Goal: Information Seeking & Learning: Learn about a topic

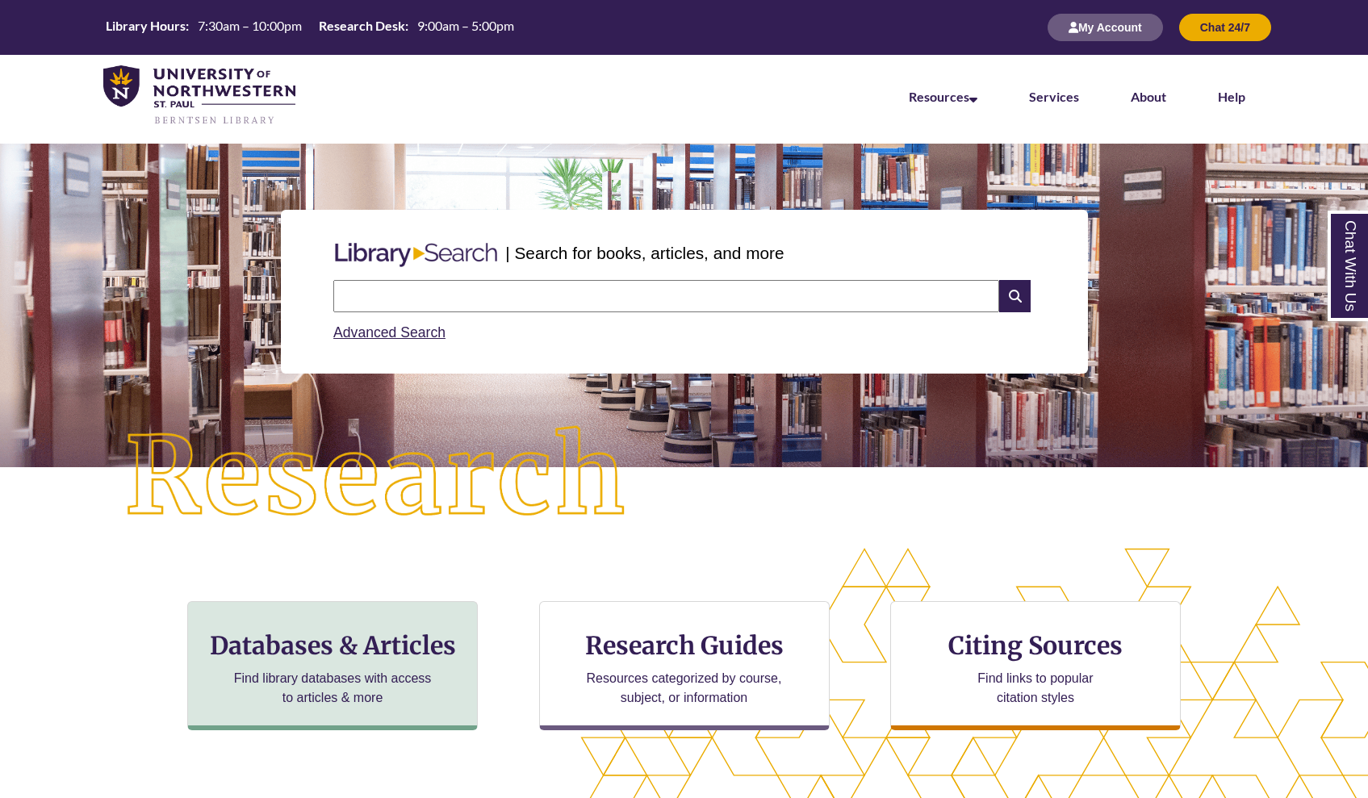
click at [367, 688] on p "Find library databases with access to articles & more" at bounding box center [333, 688] width 211 height 39
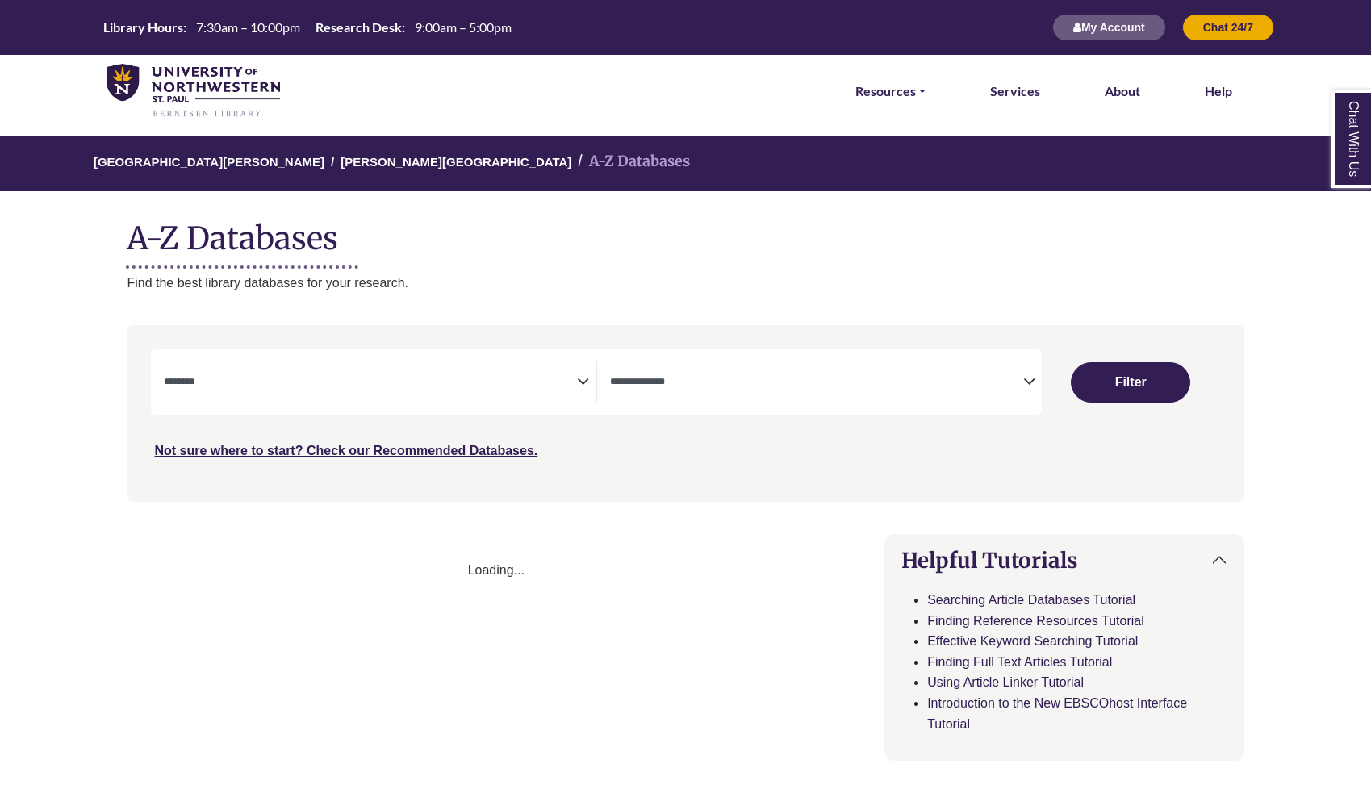
select select "Database Subject Filter"
select select "Database Types Filter"
select select "Database Subject Filter"
select select "Database Types Filter"
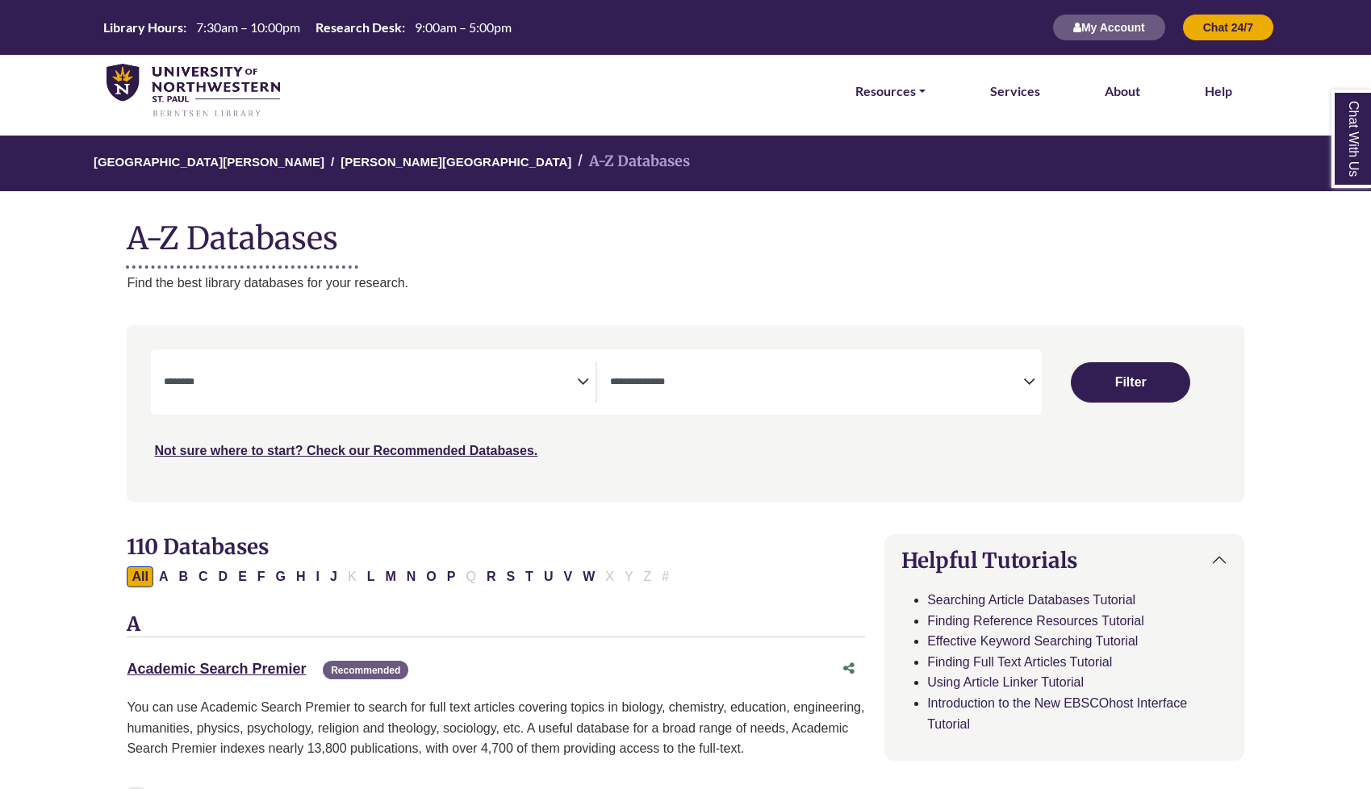
click at [572, 387] on textarea "Search" at bounding box center [370, 383] width 413 height 13
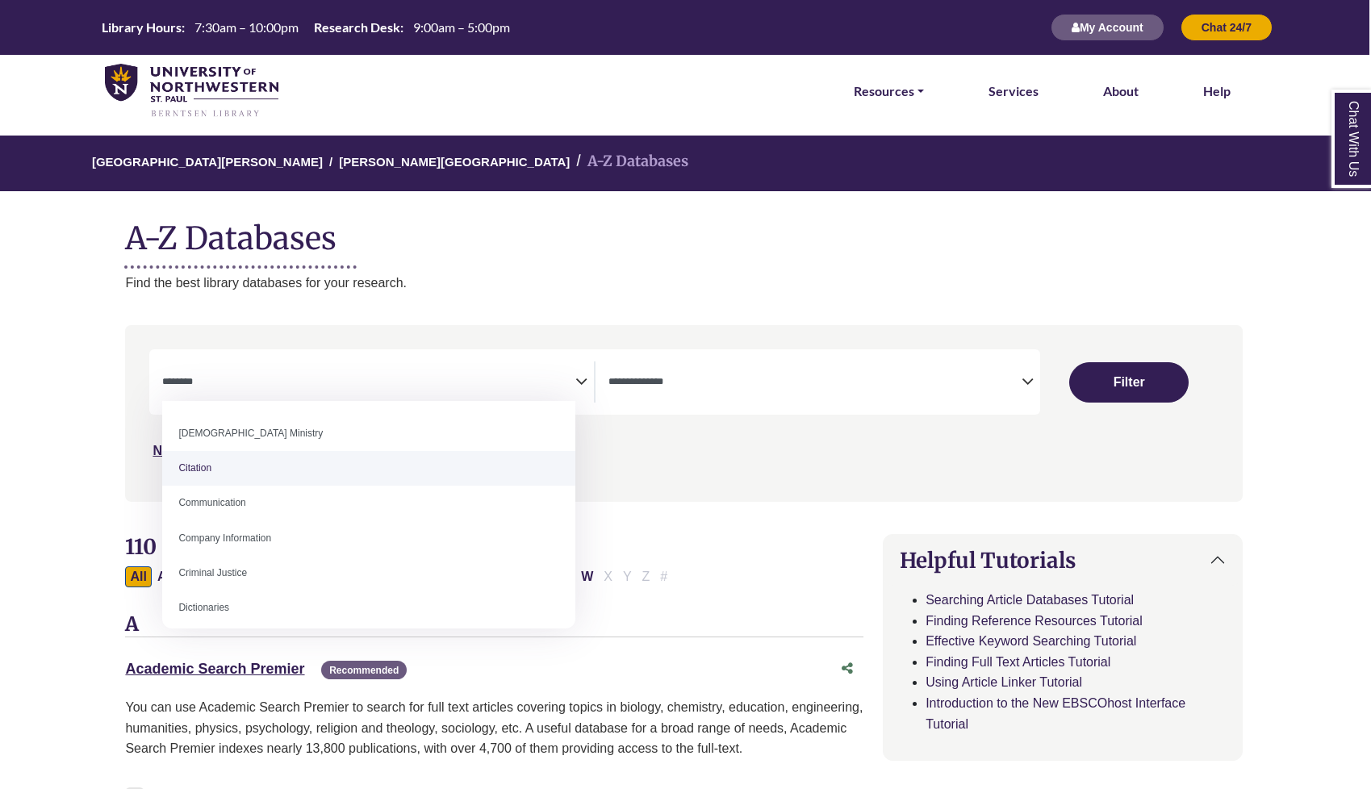
scroll to position [266, 0]
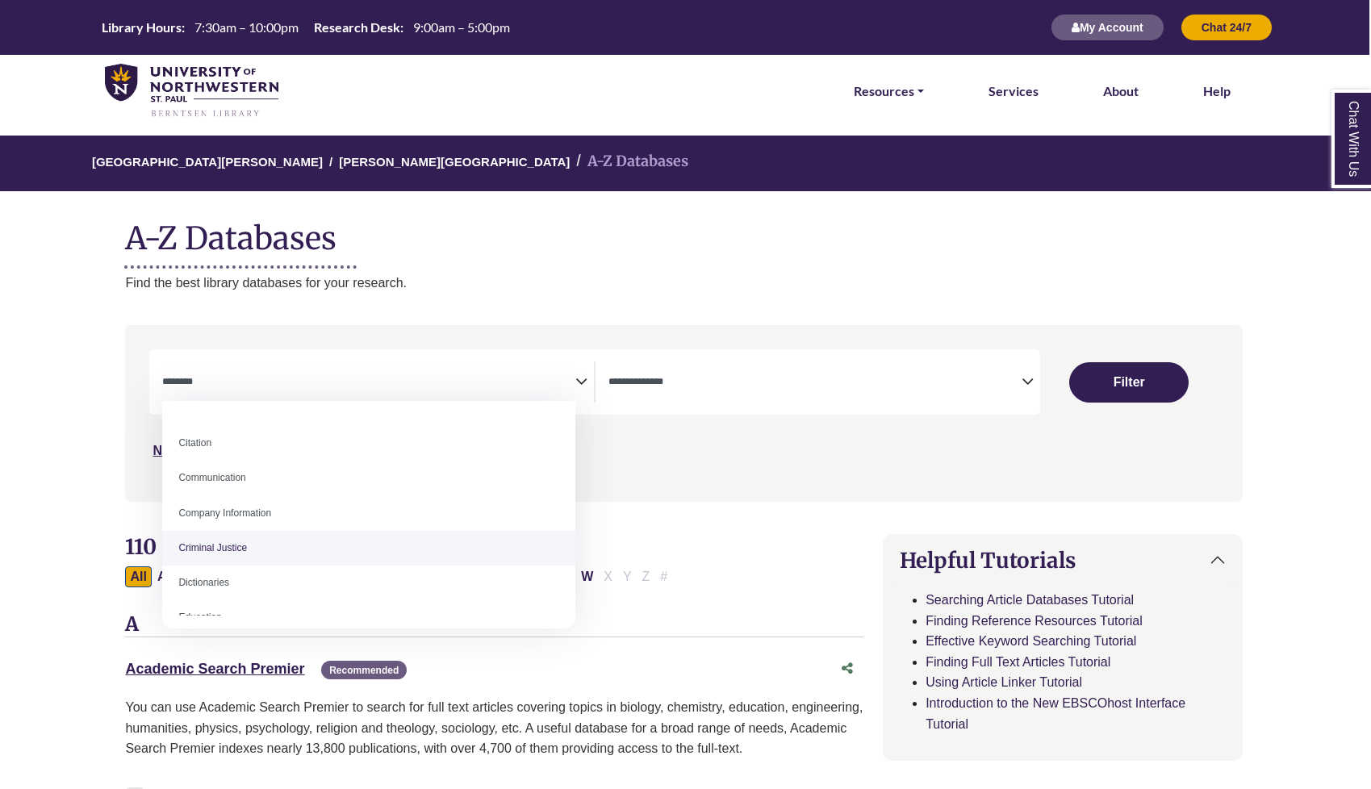
select select "******"
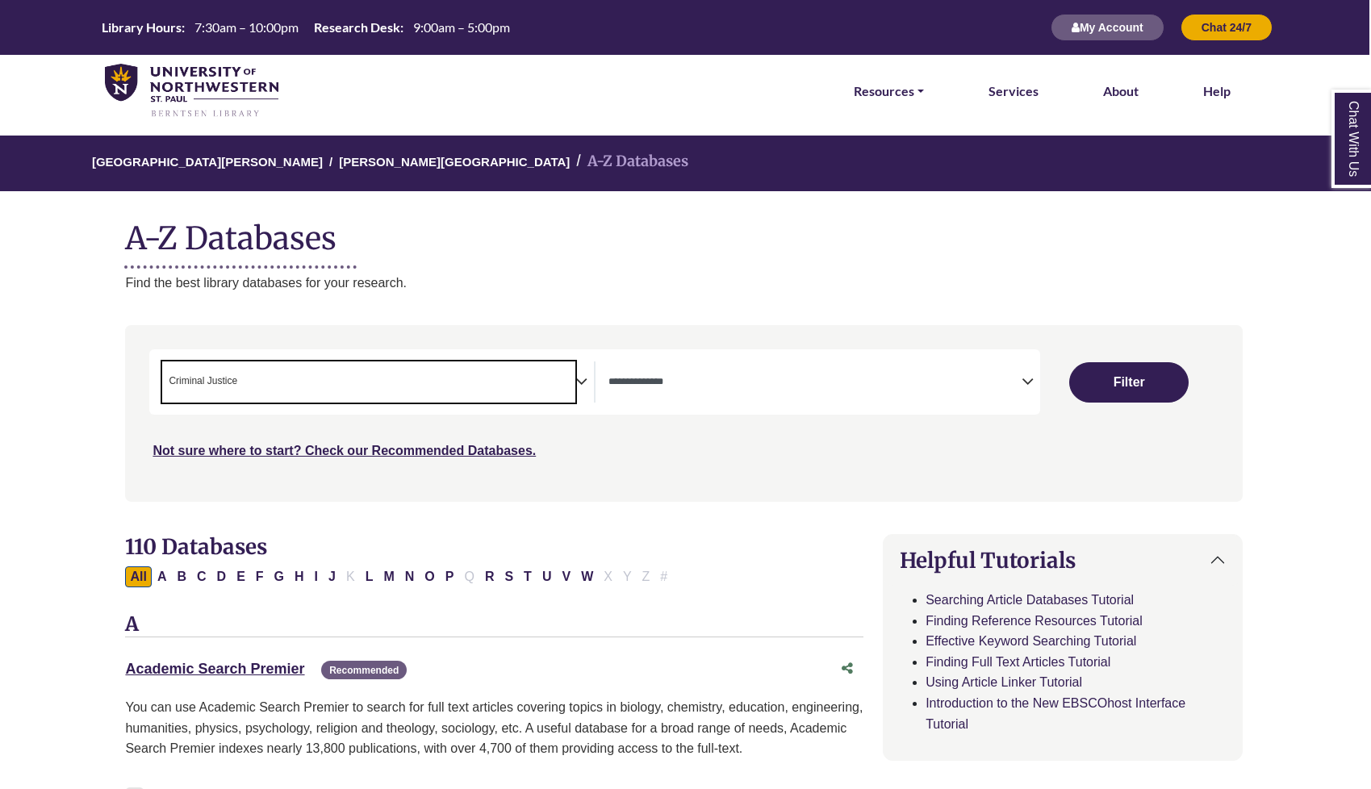
click at [1025, 370] on icon "Search filters" at bounding box center [1028, 379] width 12 height 24
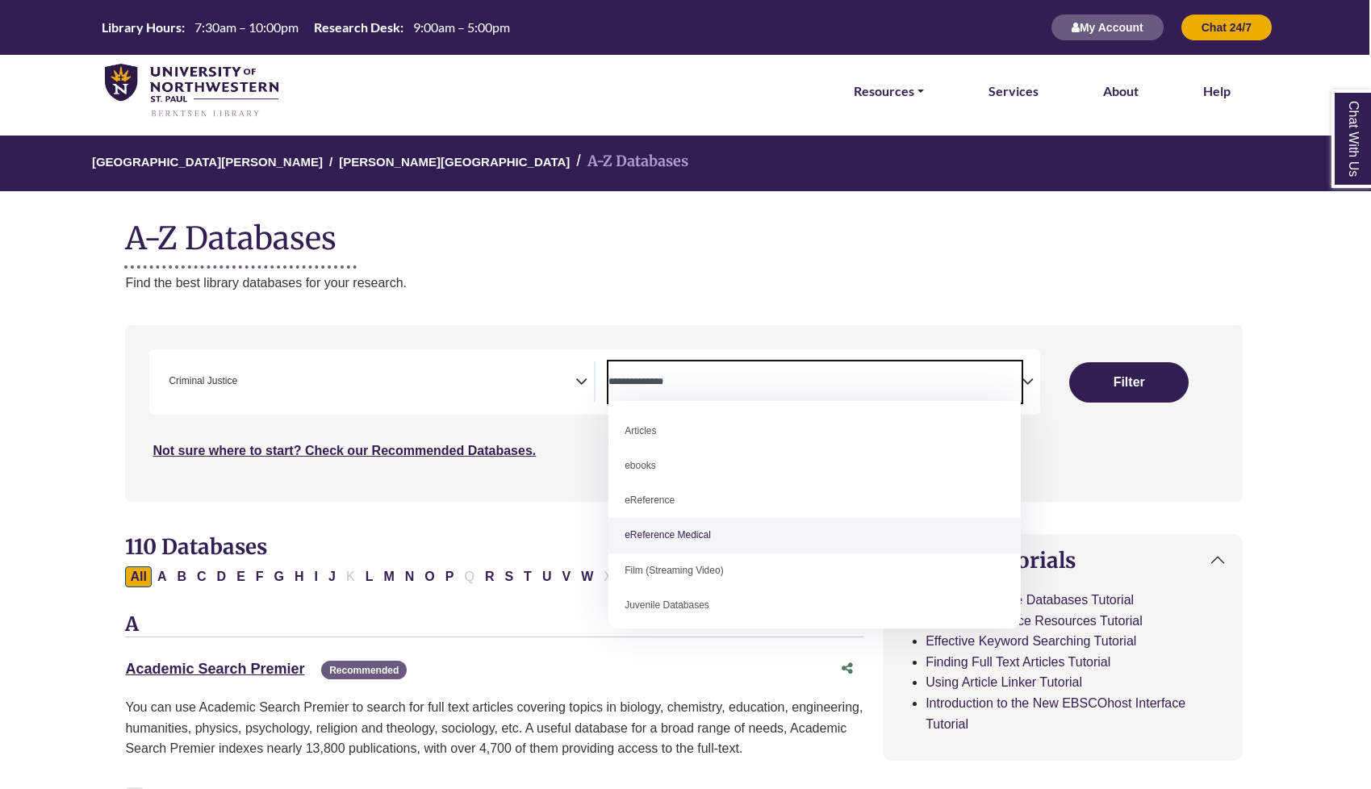
scroll to position [0, 0]
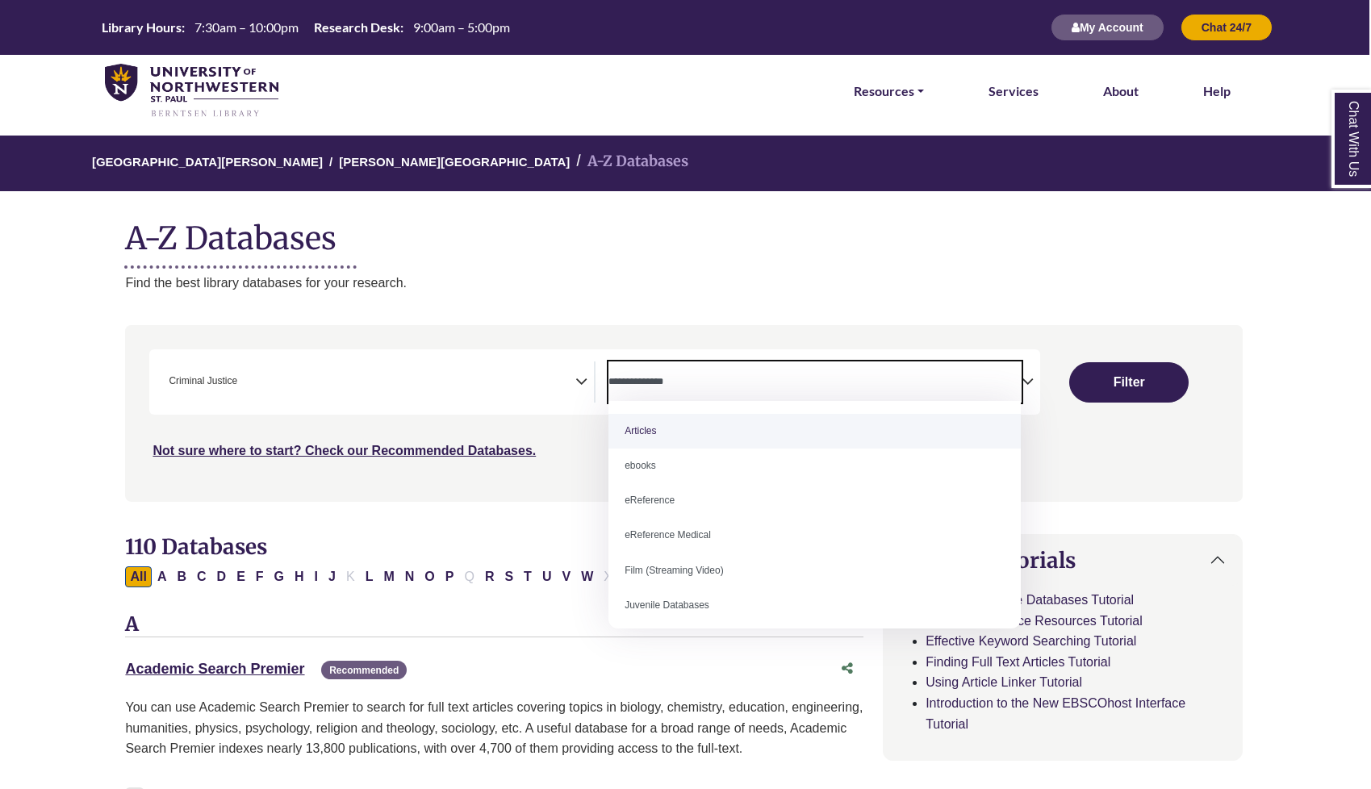
click at [1005, 368] on span "Search filters" at bounding box center [814, 381] width 413 height 41
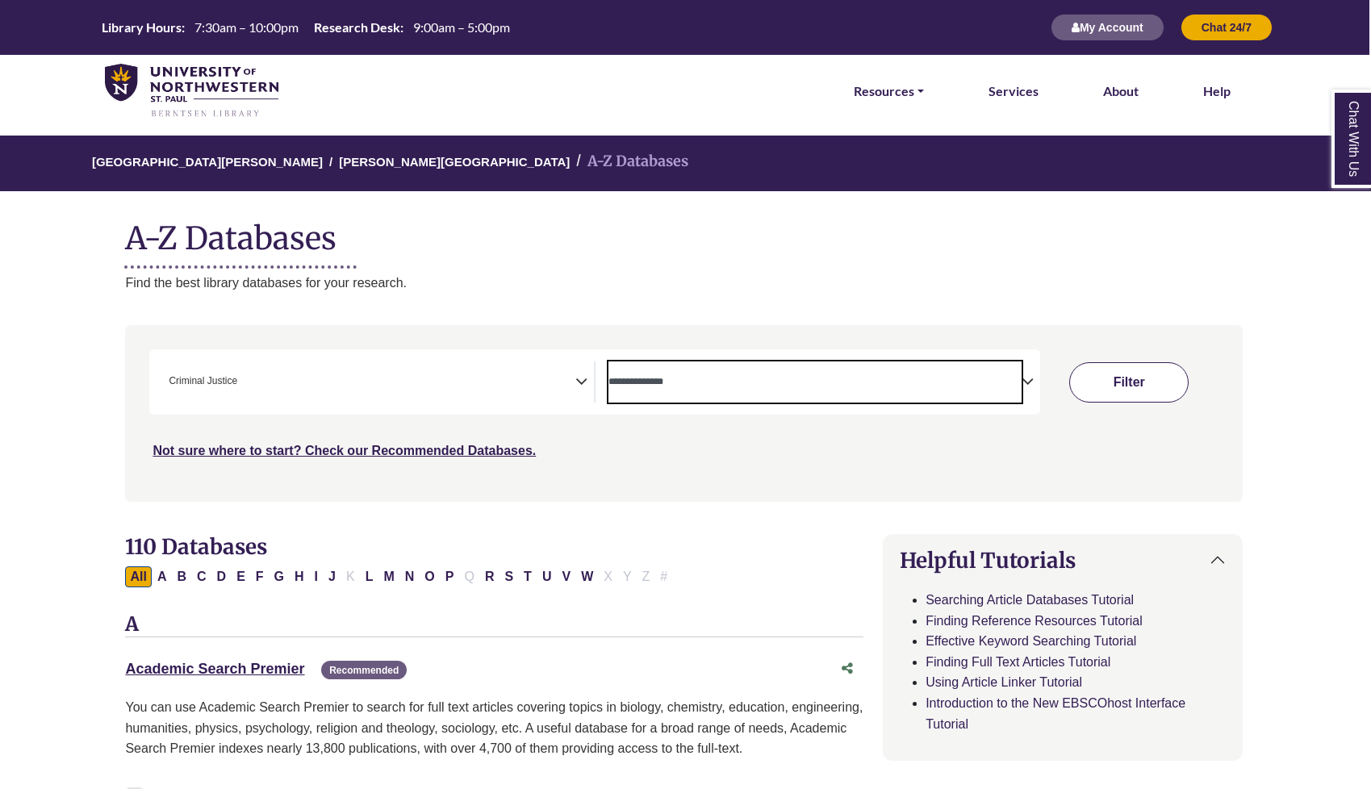
click at [1125, 387] on button "Filter" at bounding box center [1128, 382] width 119 height 40
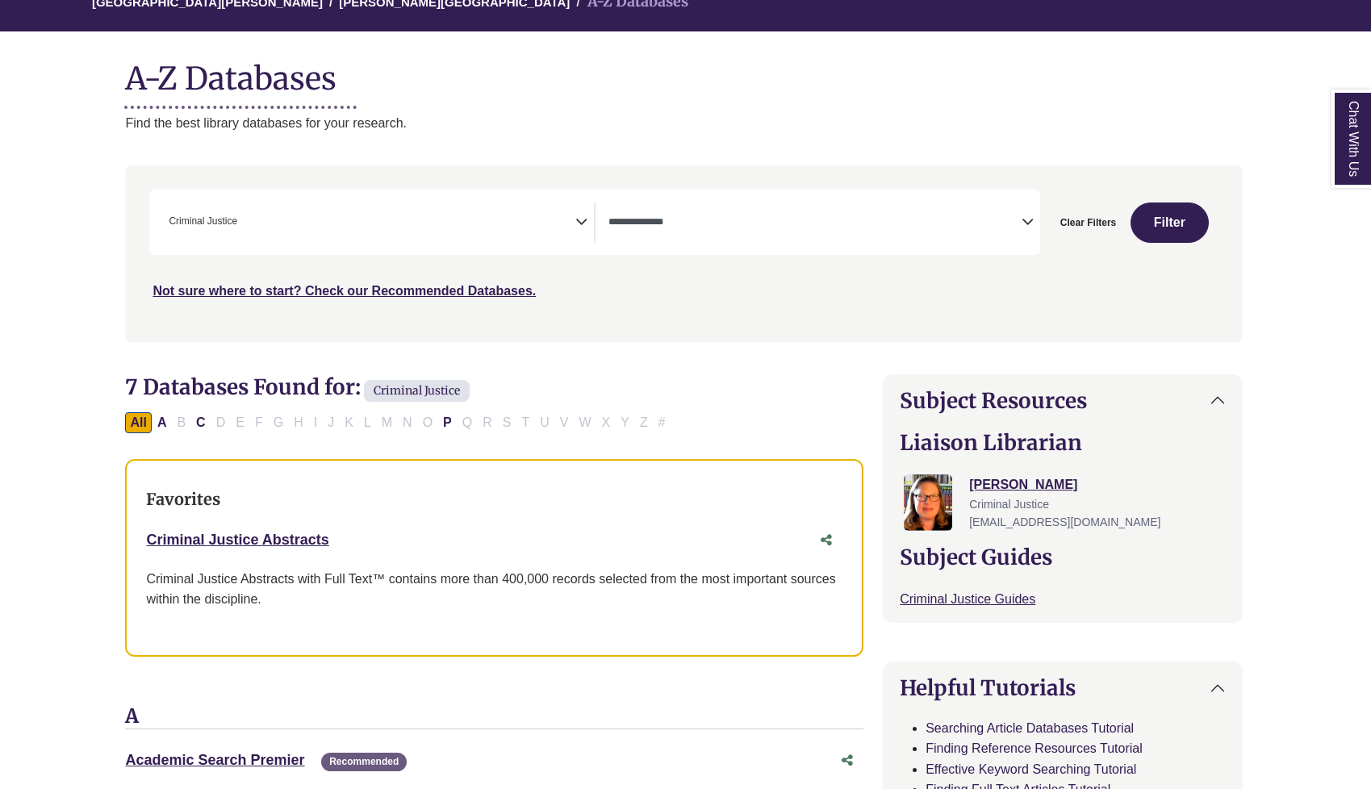
scroll to position [177, 2]
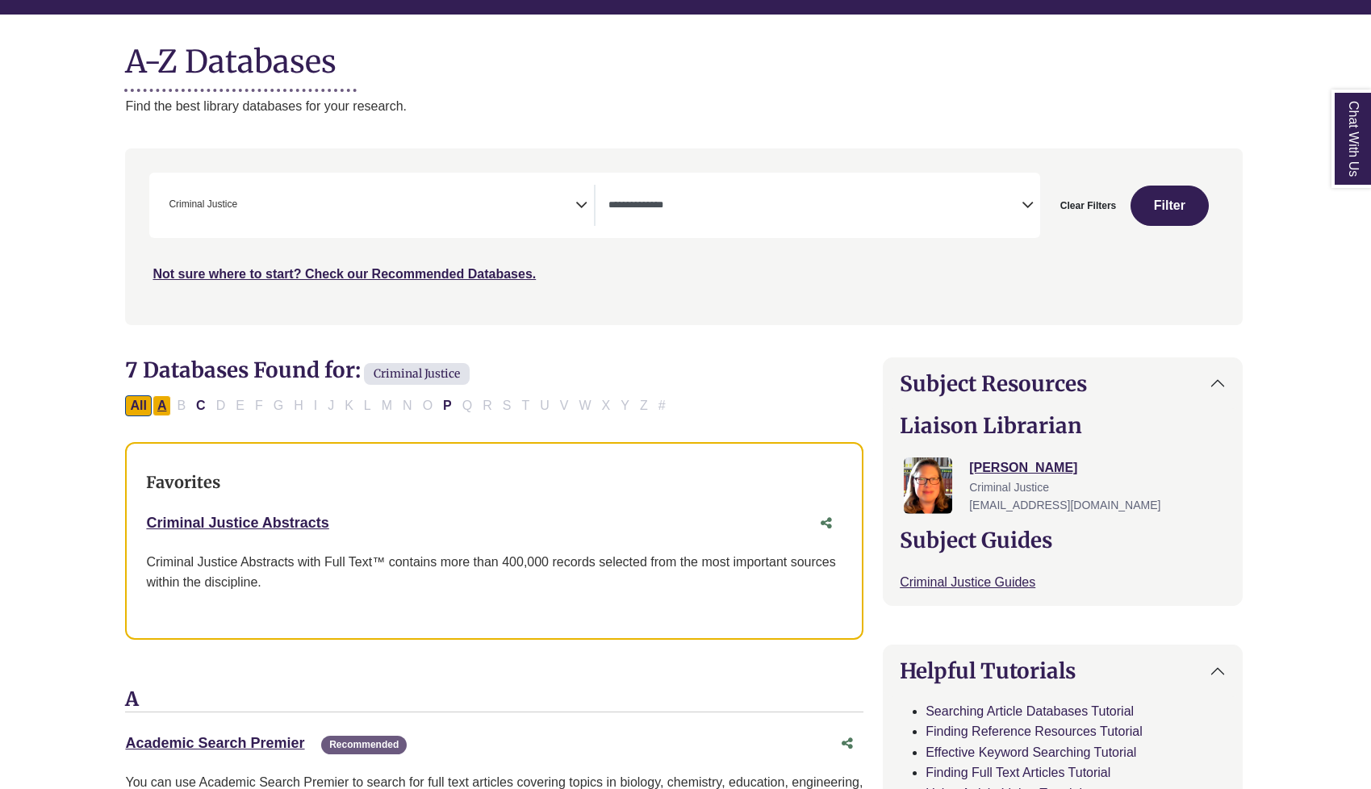
click at [166, 400] on button "A" at bounding box center [162, 405] width 19 height 21
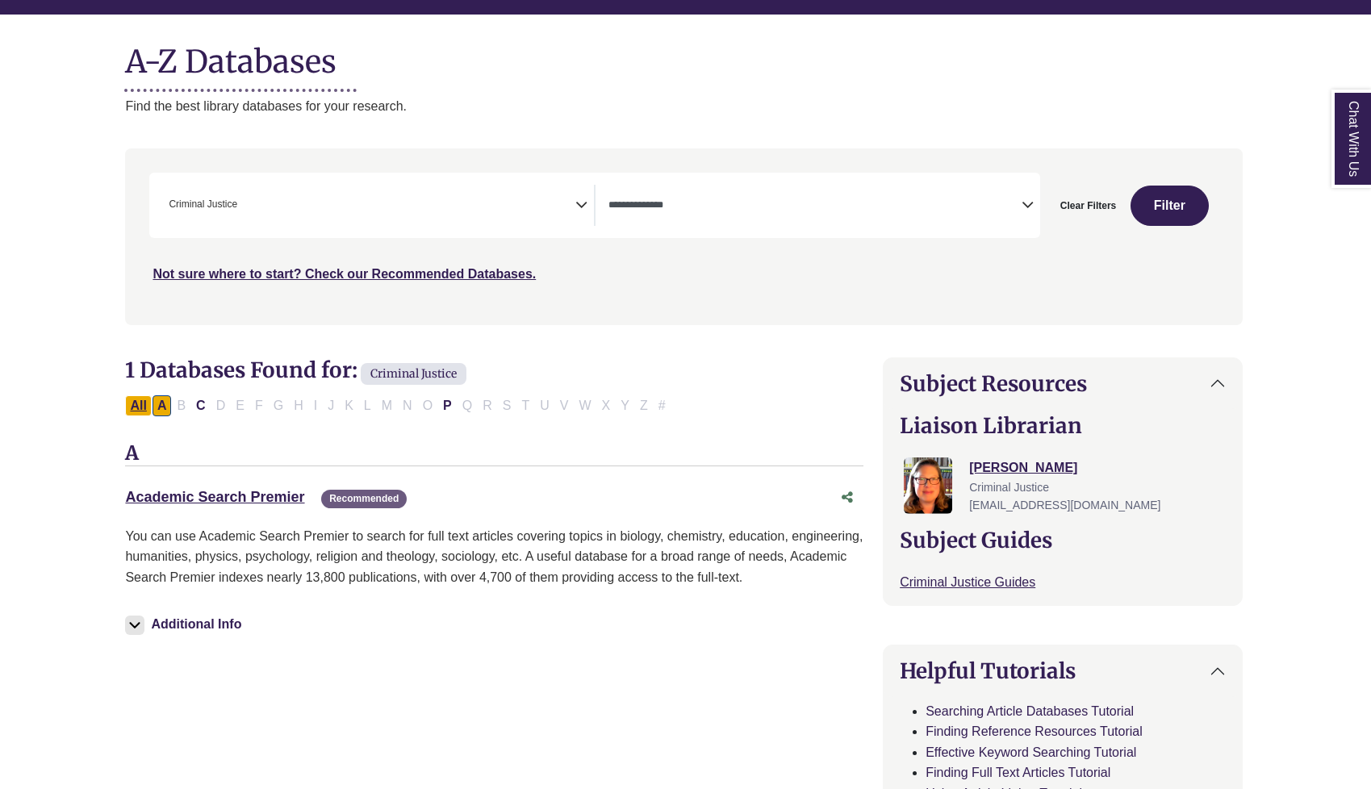
click at [141, 395] on button "All" at bounding box center [138, 405] width 26 height 21
select select "Database Types Filter"
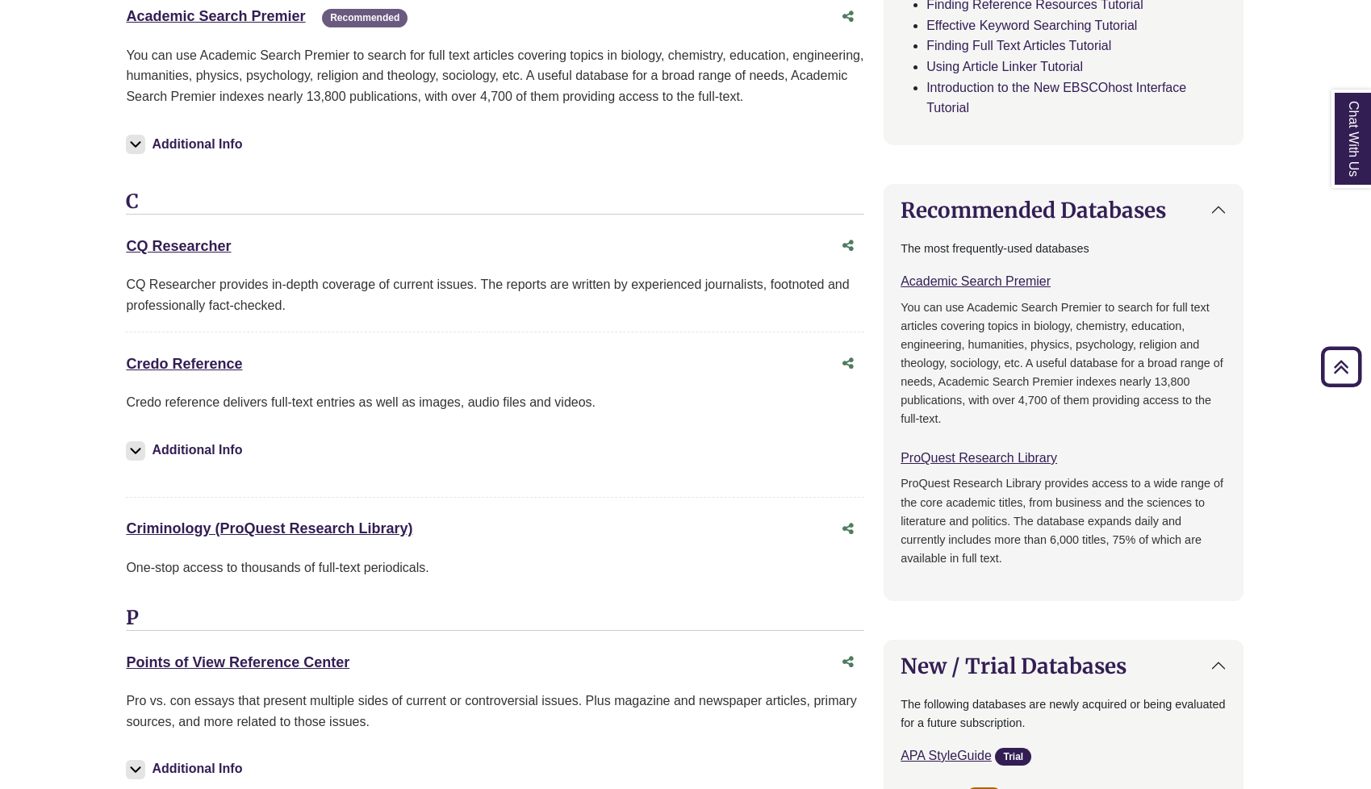
scroll to position [938, 1]
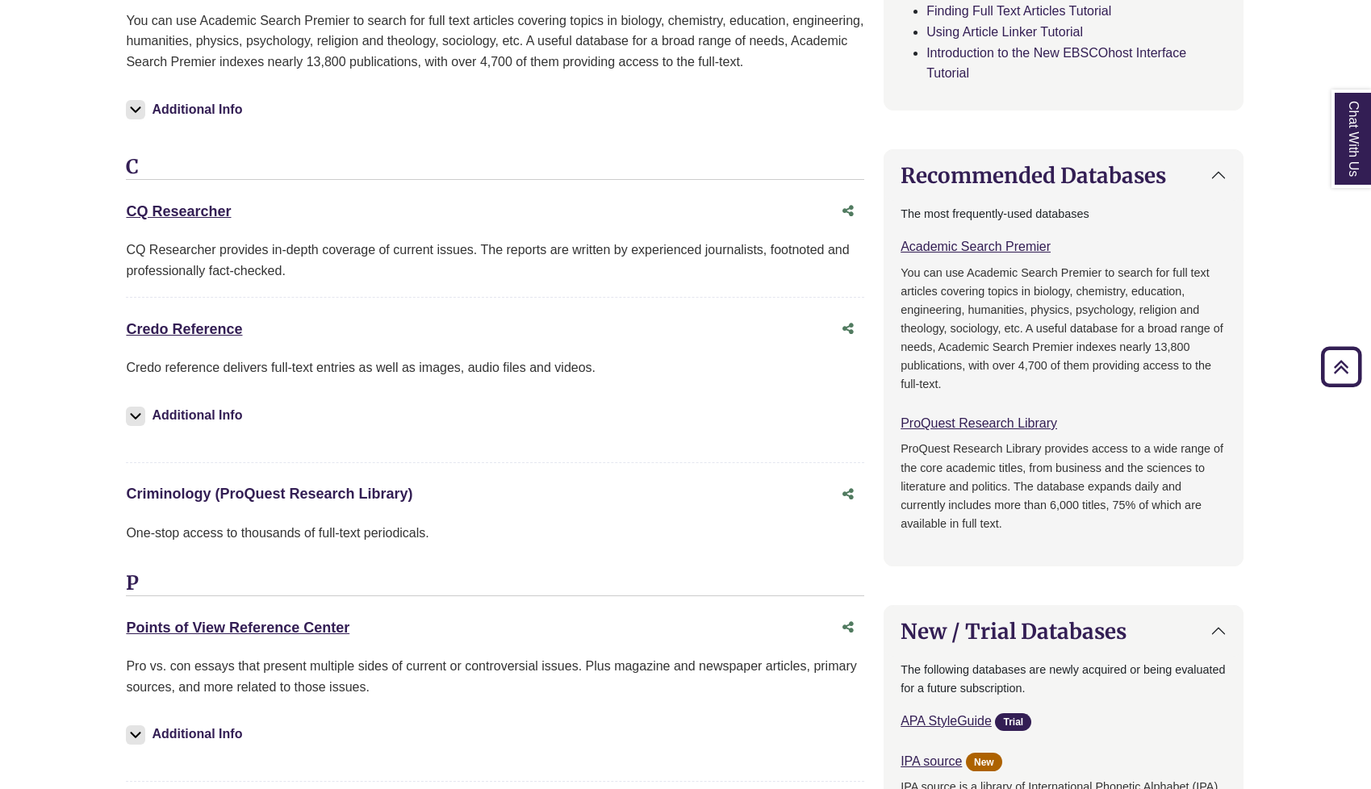
click at [204, 490] on link "Criminology (ProQuest Research Library) This link opens in a new window" at bounding box center [269, 494] width 286 height 16
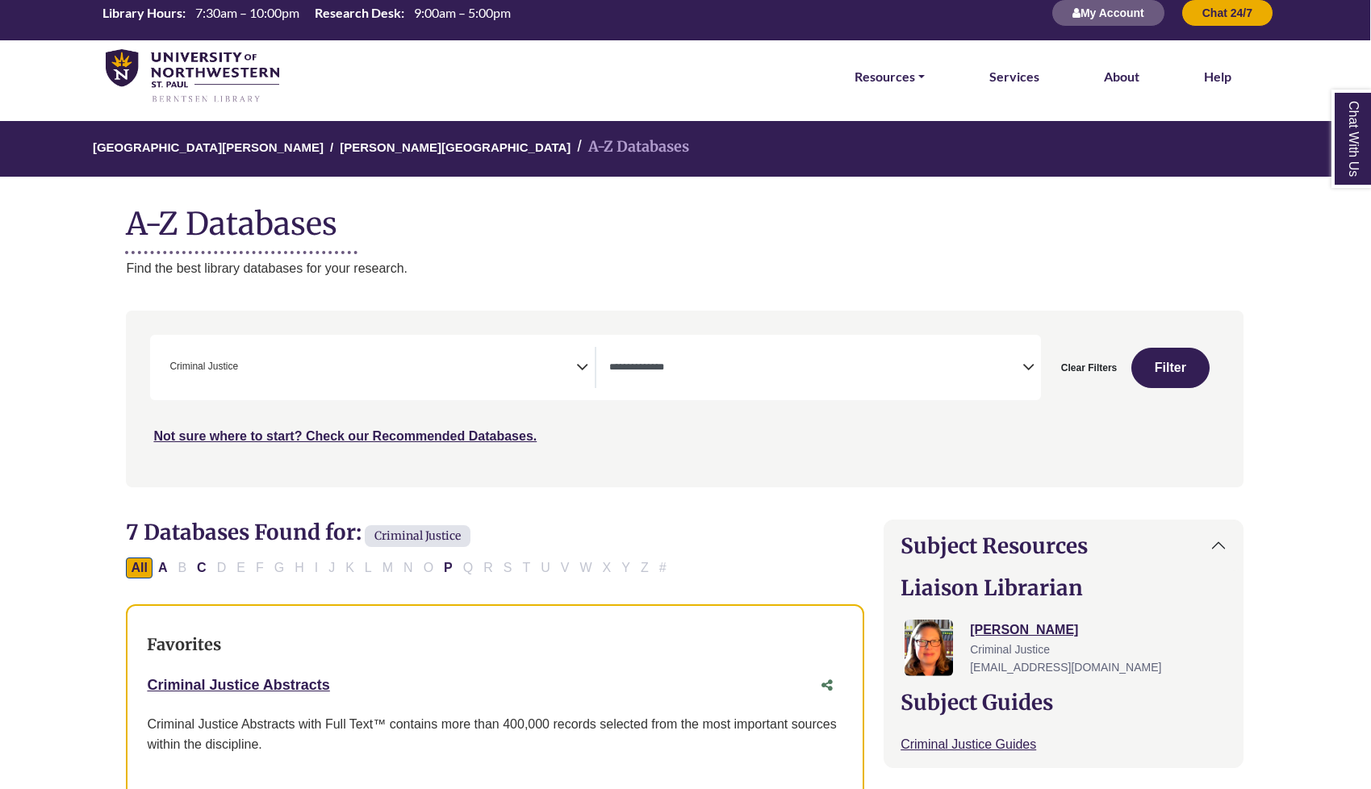
scroll to position [19, 0]
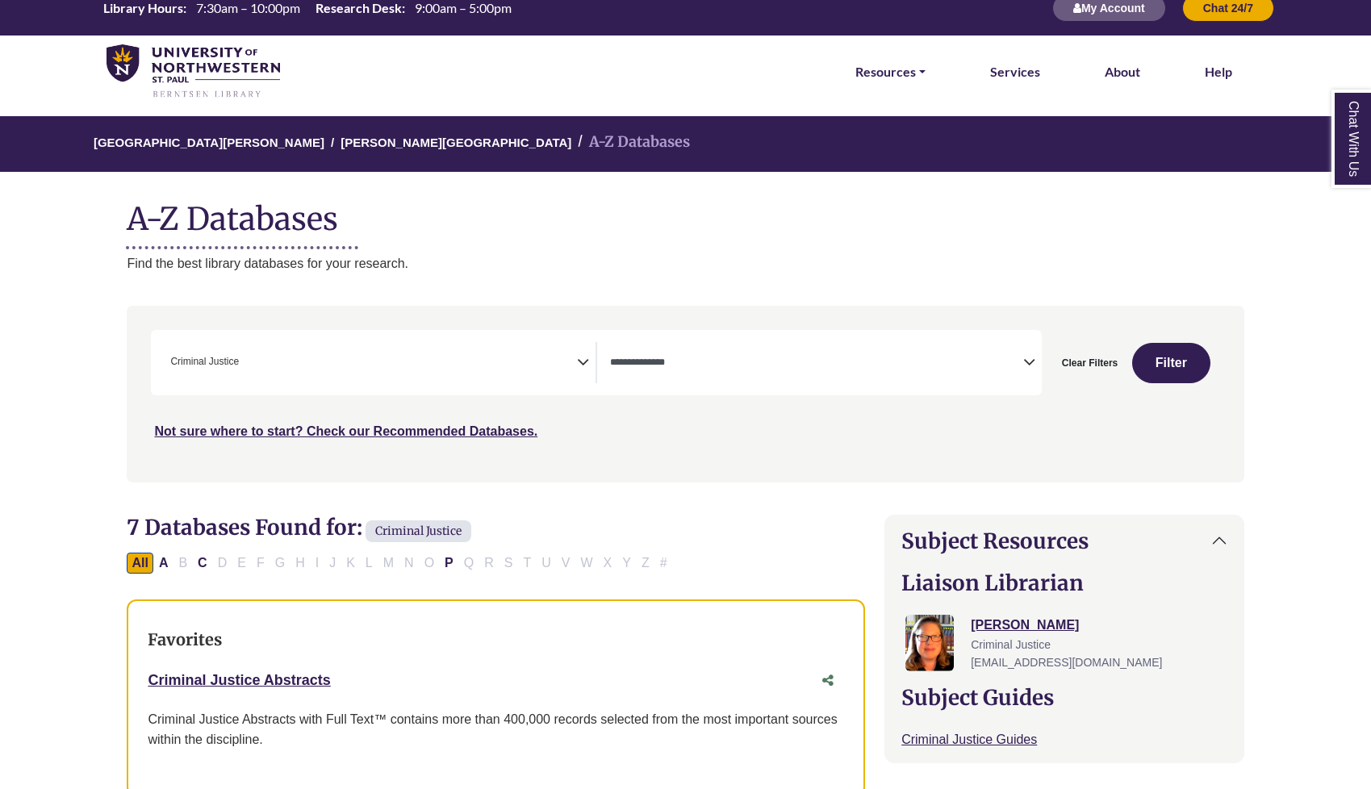
click at [579, 364] on icon "Search filters" at bounding box center [583, 360] width 12 height 24
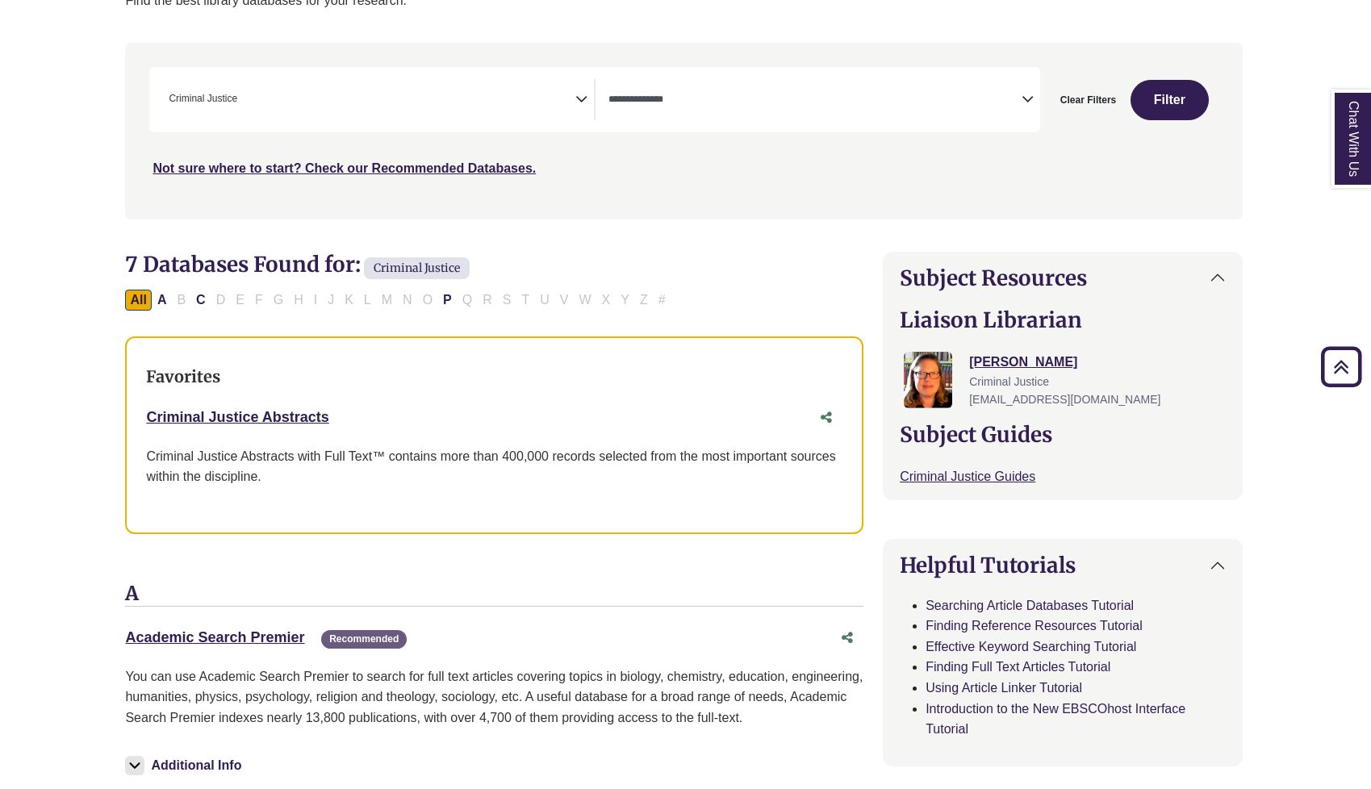
scroll to position [100, 2]
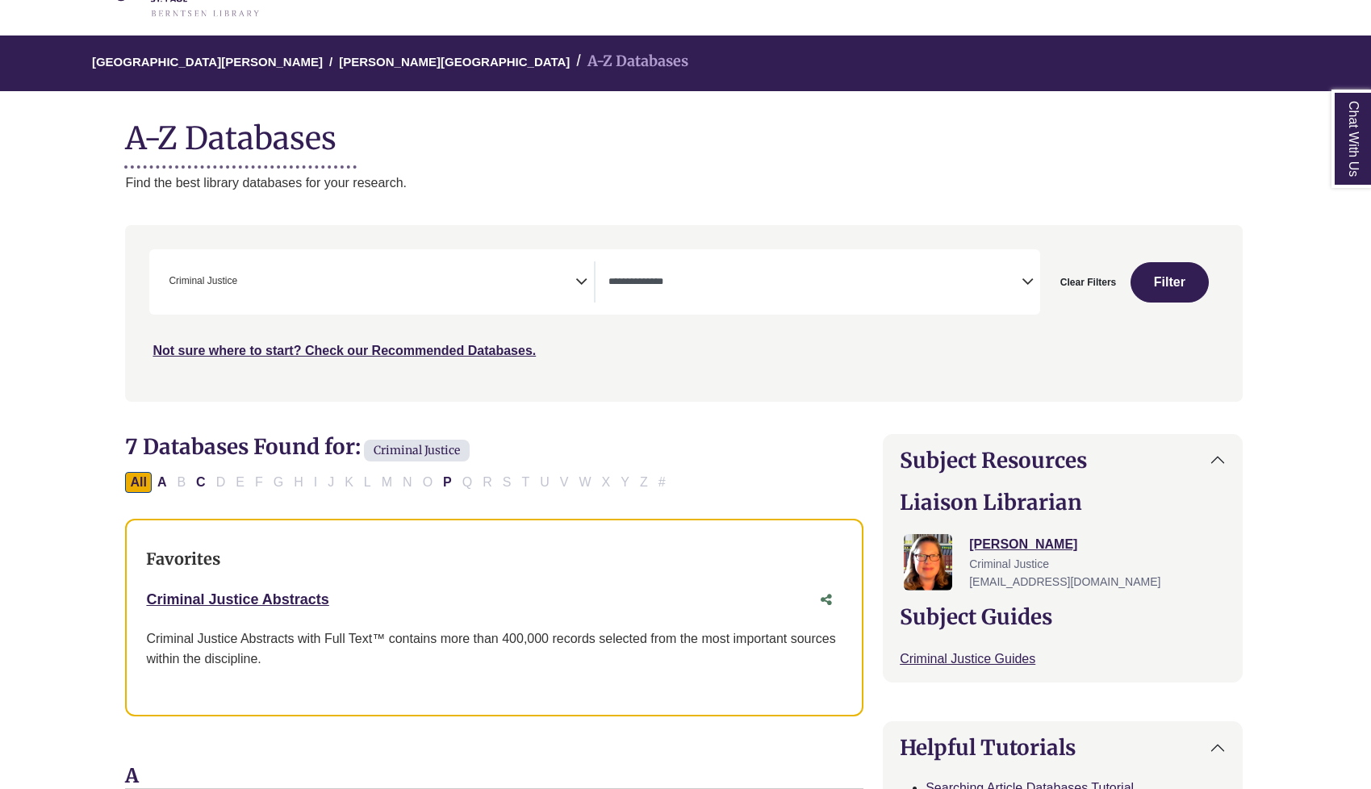
click at [577, 274] on icon "Search filters" at bounding box center [581, 279] width 12 height 24
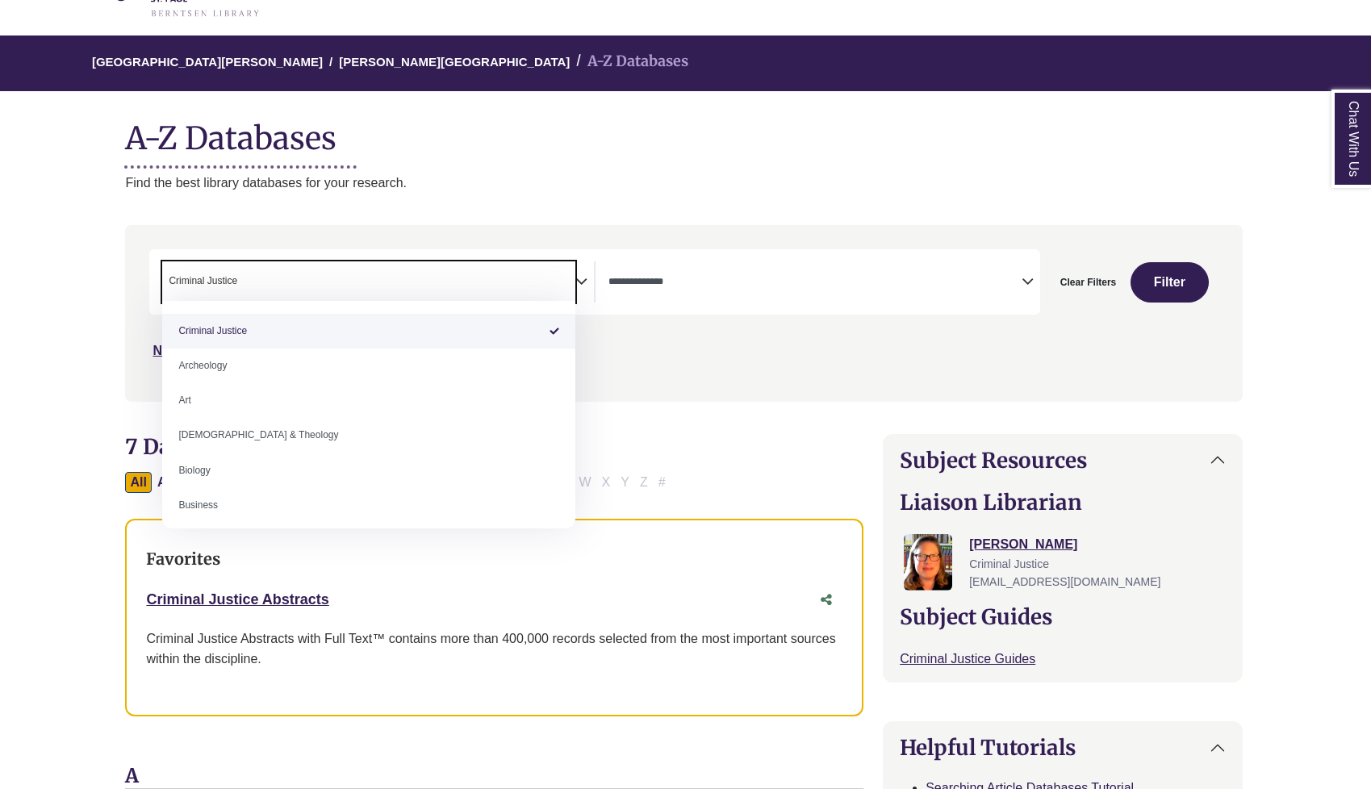
select select "Database Subject Filter"
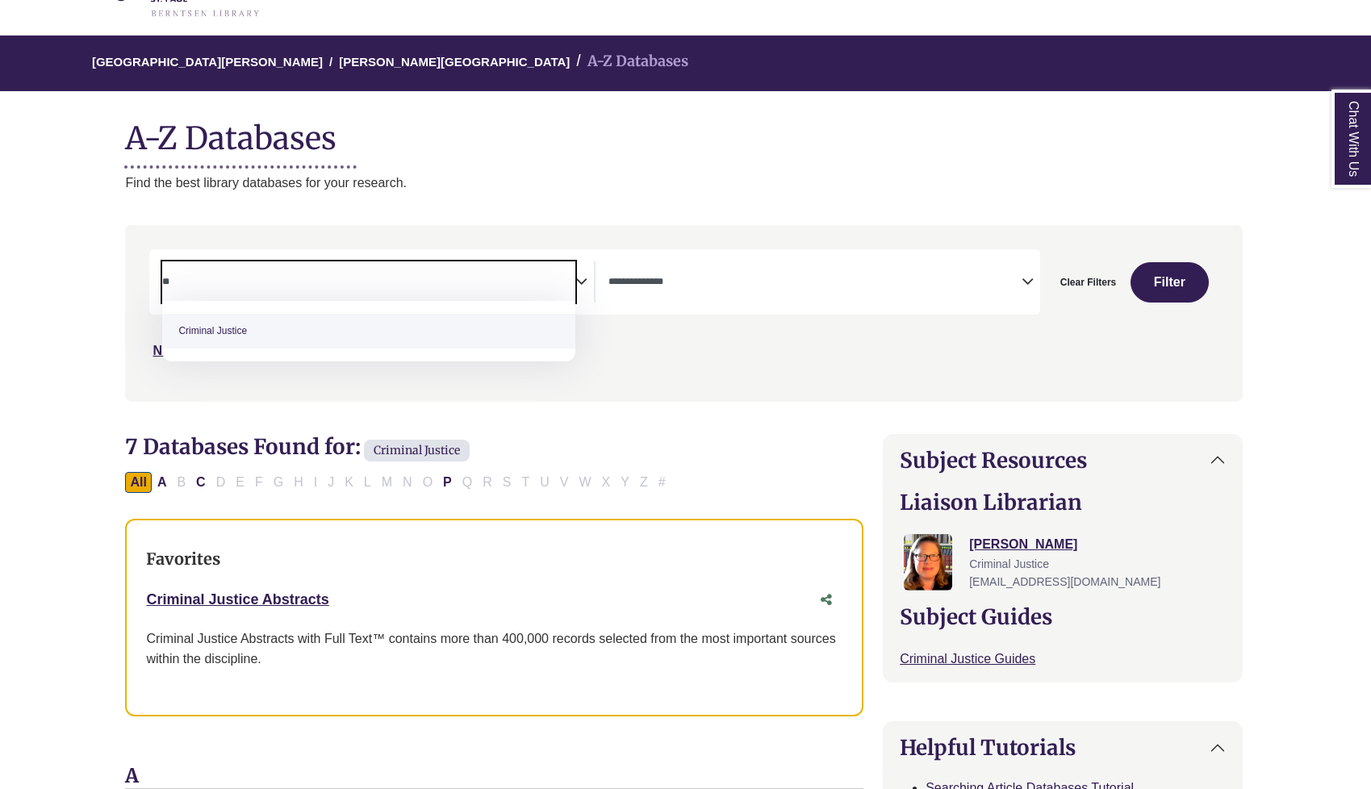
type textarea "*"
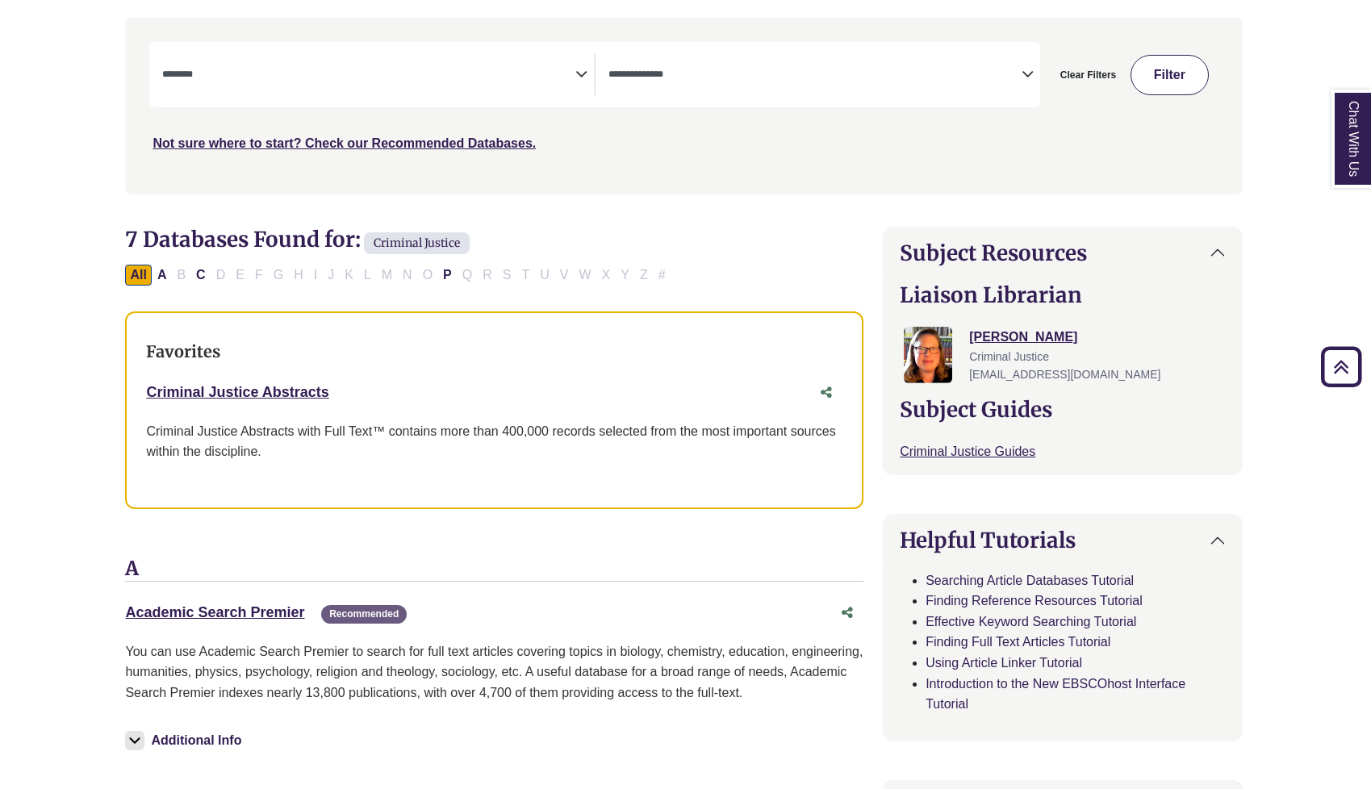
click at [1180, 71] on button "Filter" at bounding box center [1169, 75] width 78 height 40
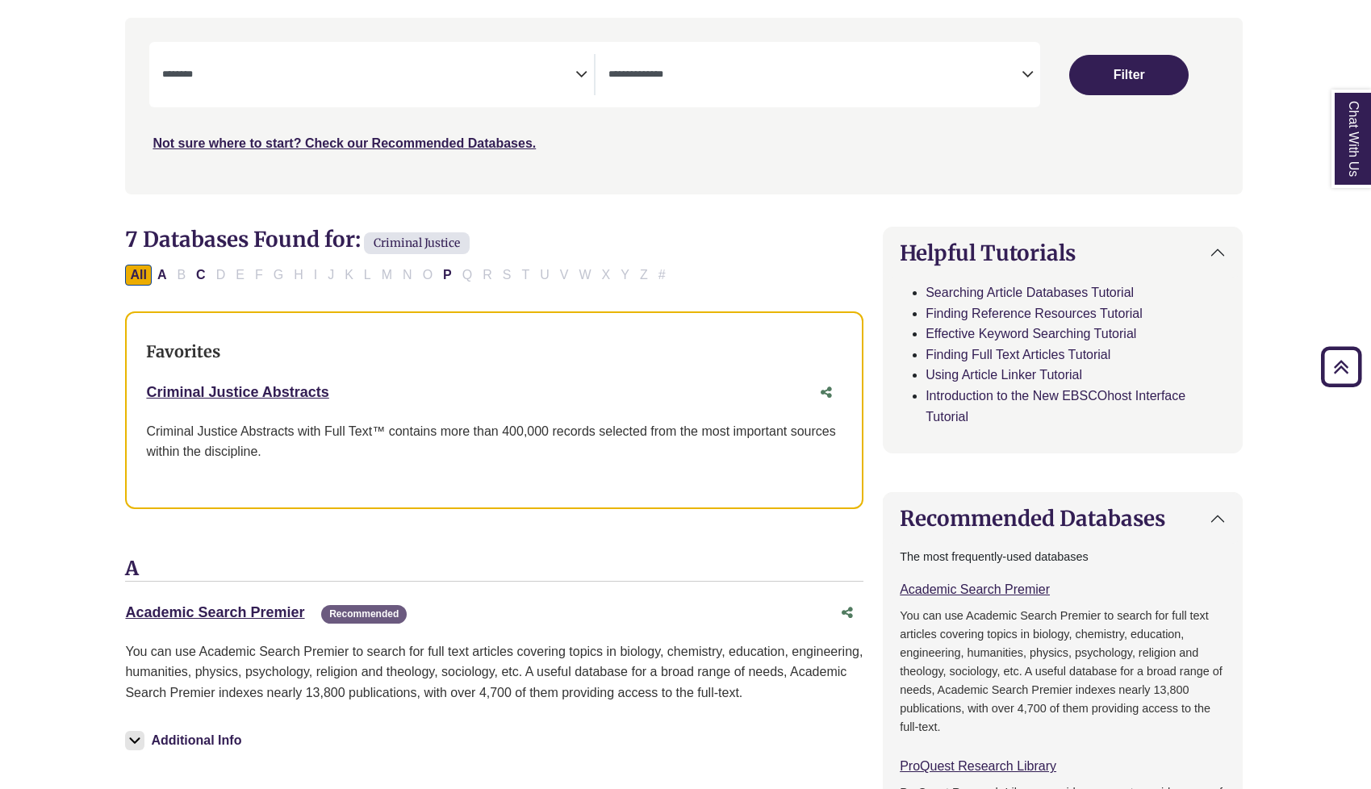
select select "Database Subject Filter"
select select "Database Types Filter"
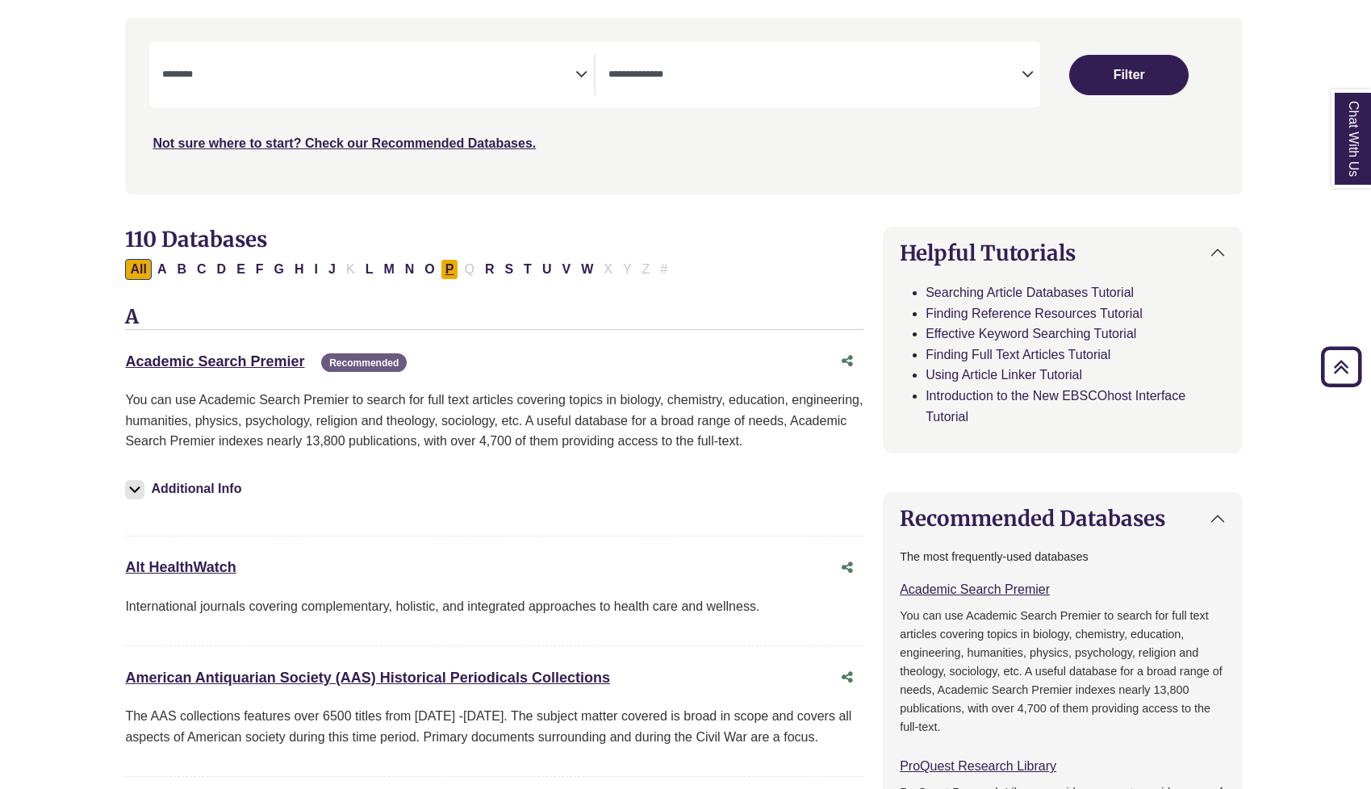
click at [451, 268] on button "P" at bounding box center [450, 269] width 19 height 21
select select "Database Subject Filter"
select select "Database Types Filter"
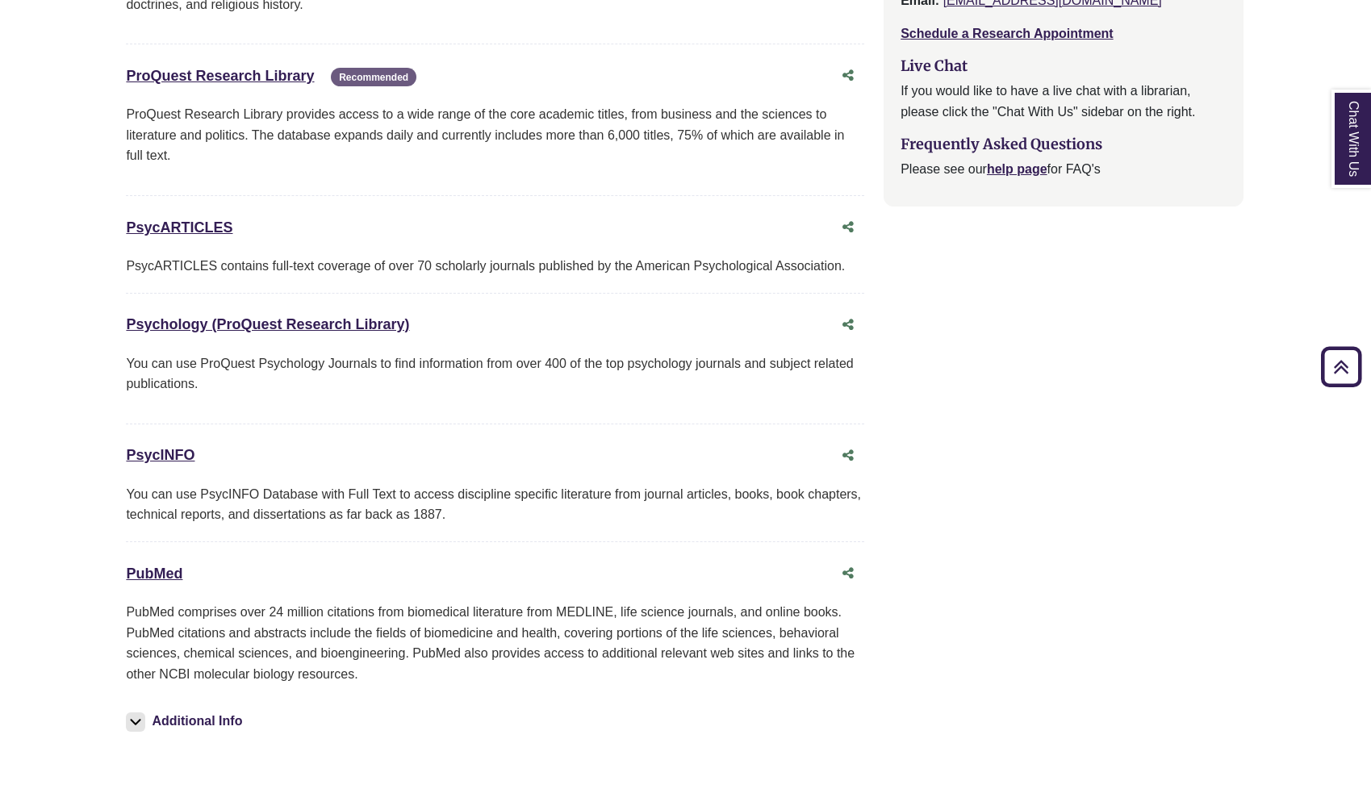
scroll to position [1836, 1]
click at [168, 565] on link "PubMed This link opens in a new window" at bounding box center [154, 573] width 56 height 16
click at [153, 565] on link "PubMed This link opens in a new window" at bounding box center [154, 573] width 56 height 16
click at [185, 448] on div "PsycINFO This link opens in a new window" at bounding box center [479, 454] width 706 height 23
click at [174, 446] on link "PsycINFO This link opens in a new window" at bounding box center [160, 454] width 69 height 16
